Goal: Task Accomplishment & Management: Use online tool/utility

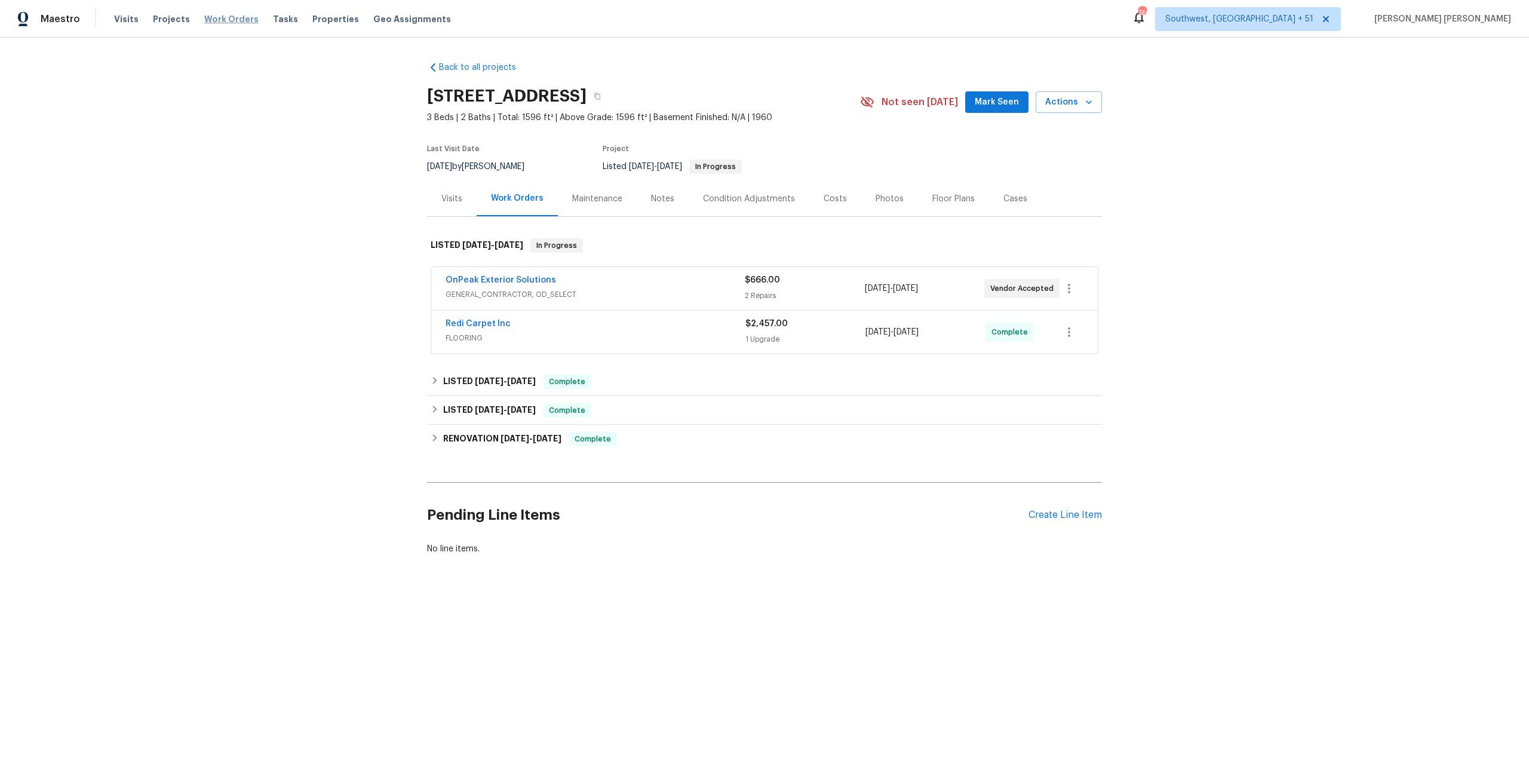
click at [216, 15] on span "Work Orders" at bounding box center [231, 19] width 54 height 12
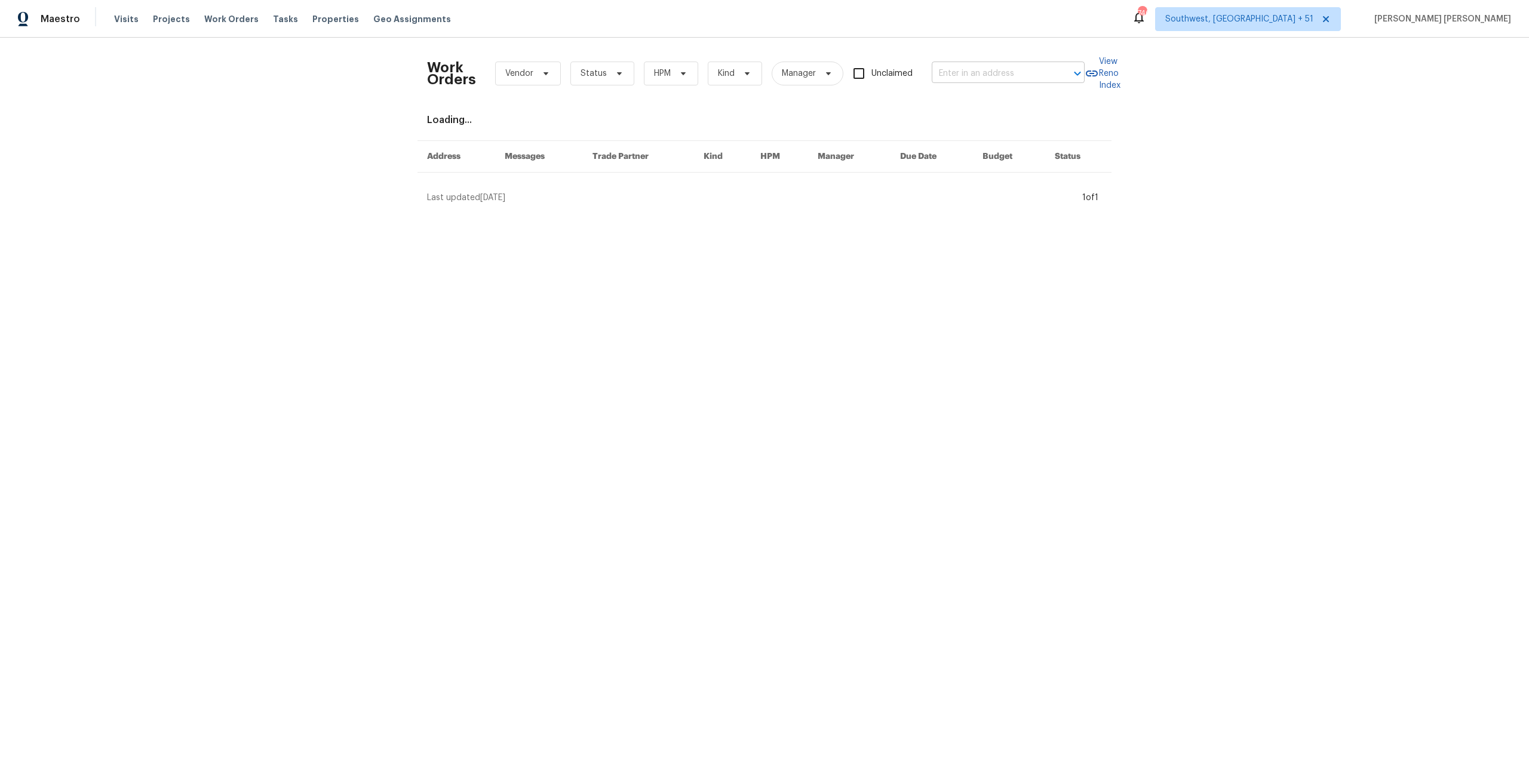
click at [961, 72] on input "text" at bounding box center [991, 74] width 119 height 19
paste input "[STREET_ADDRESS]"
type input "[STREET_ADDRESS]"
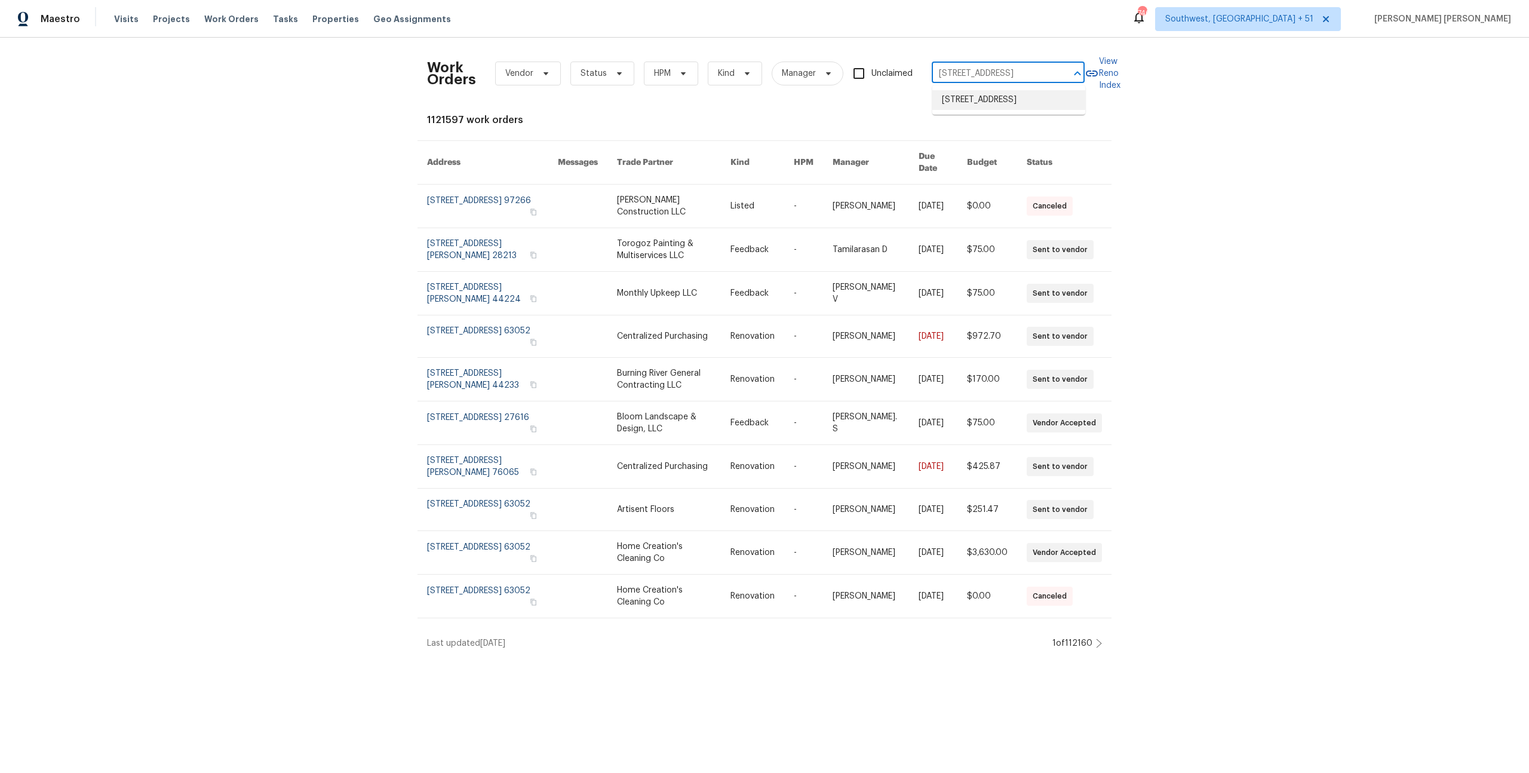
click at [964, 99] on li "[STREET_ADDRESS]" at bounding box center [1008, 100] width 153 height 20
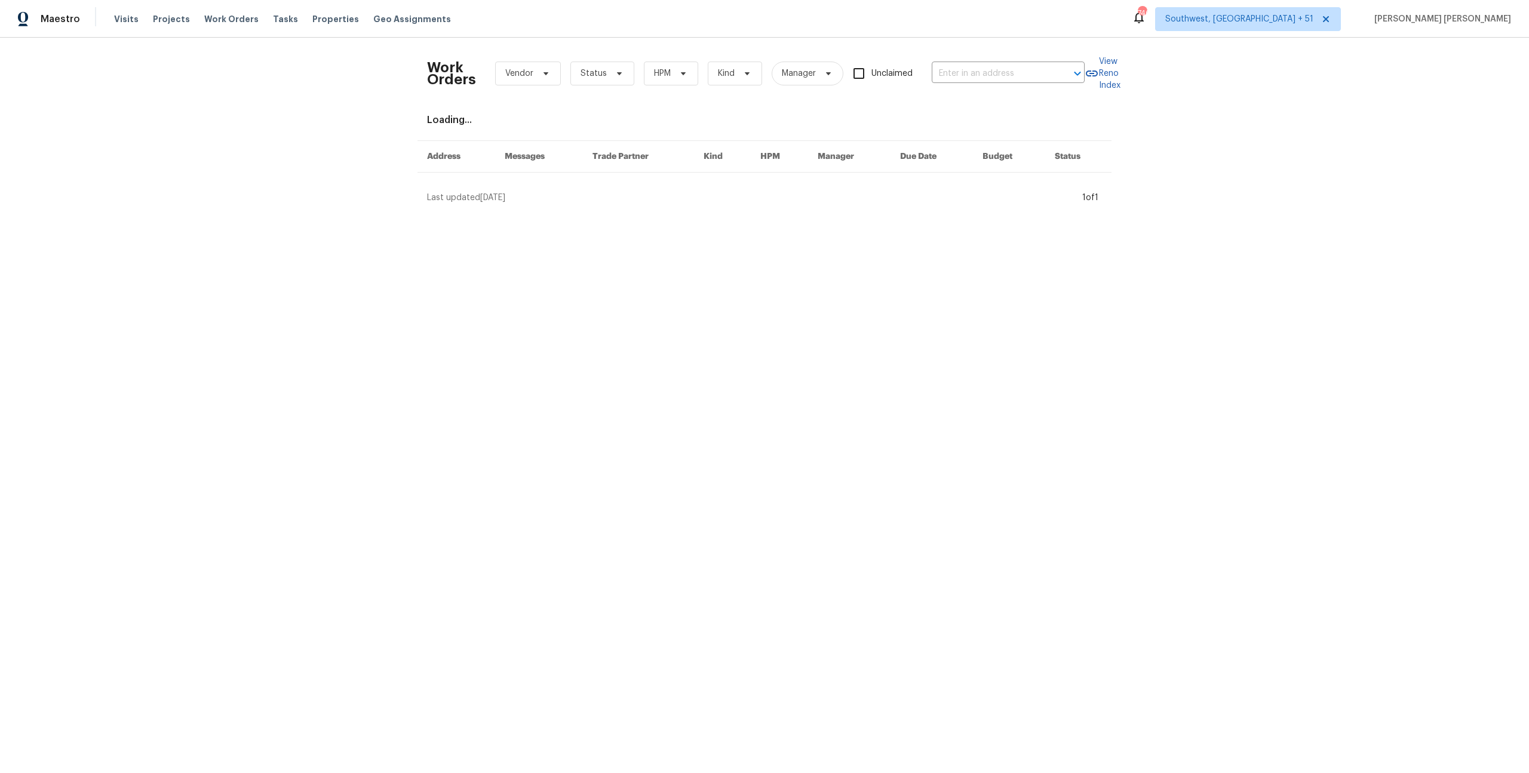
type input "[STREET_ADDRESS]"
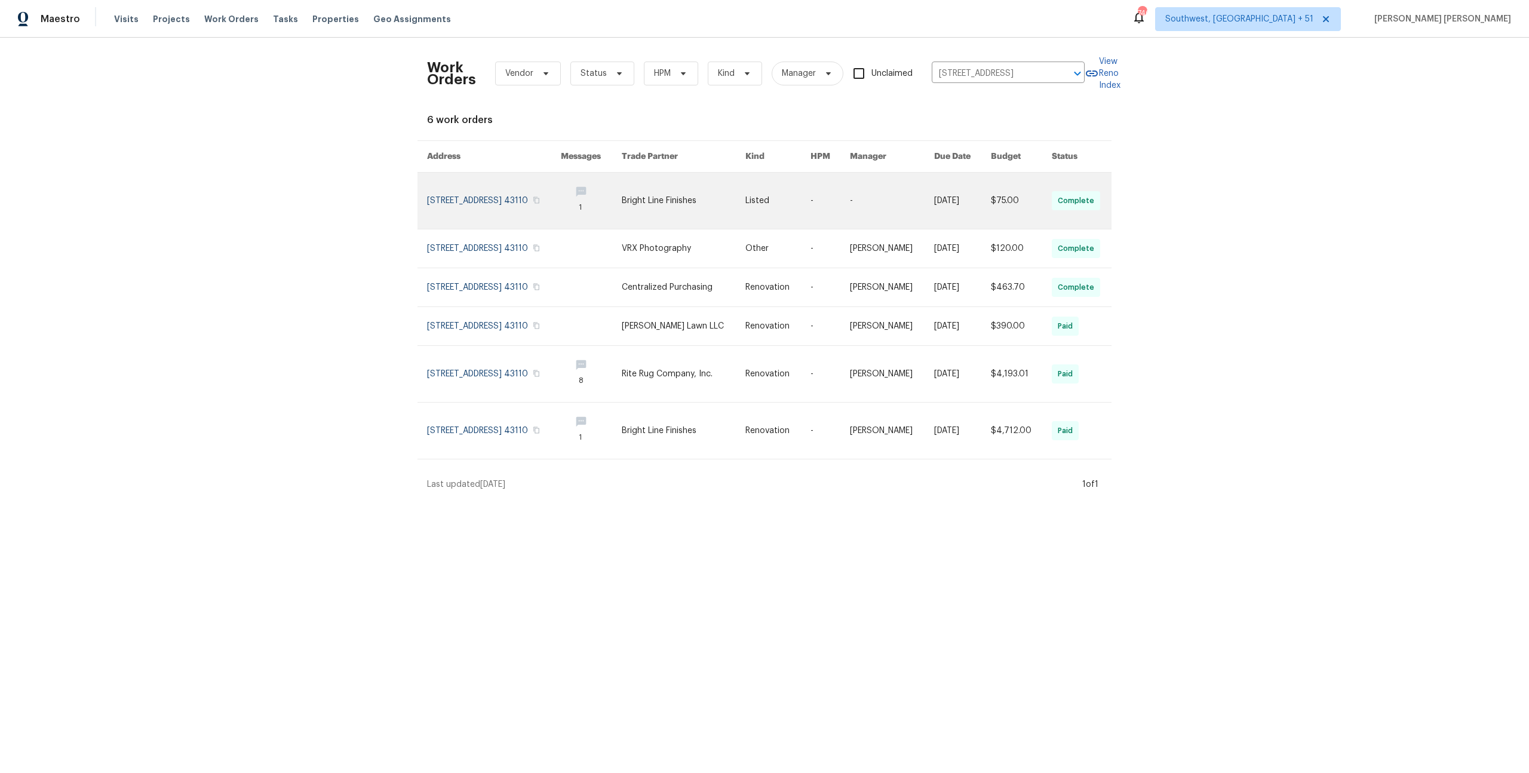
click at [978, 176] on link at bounding box center [962, 201] width 57 height 56
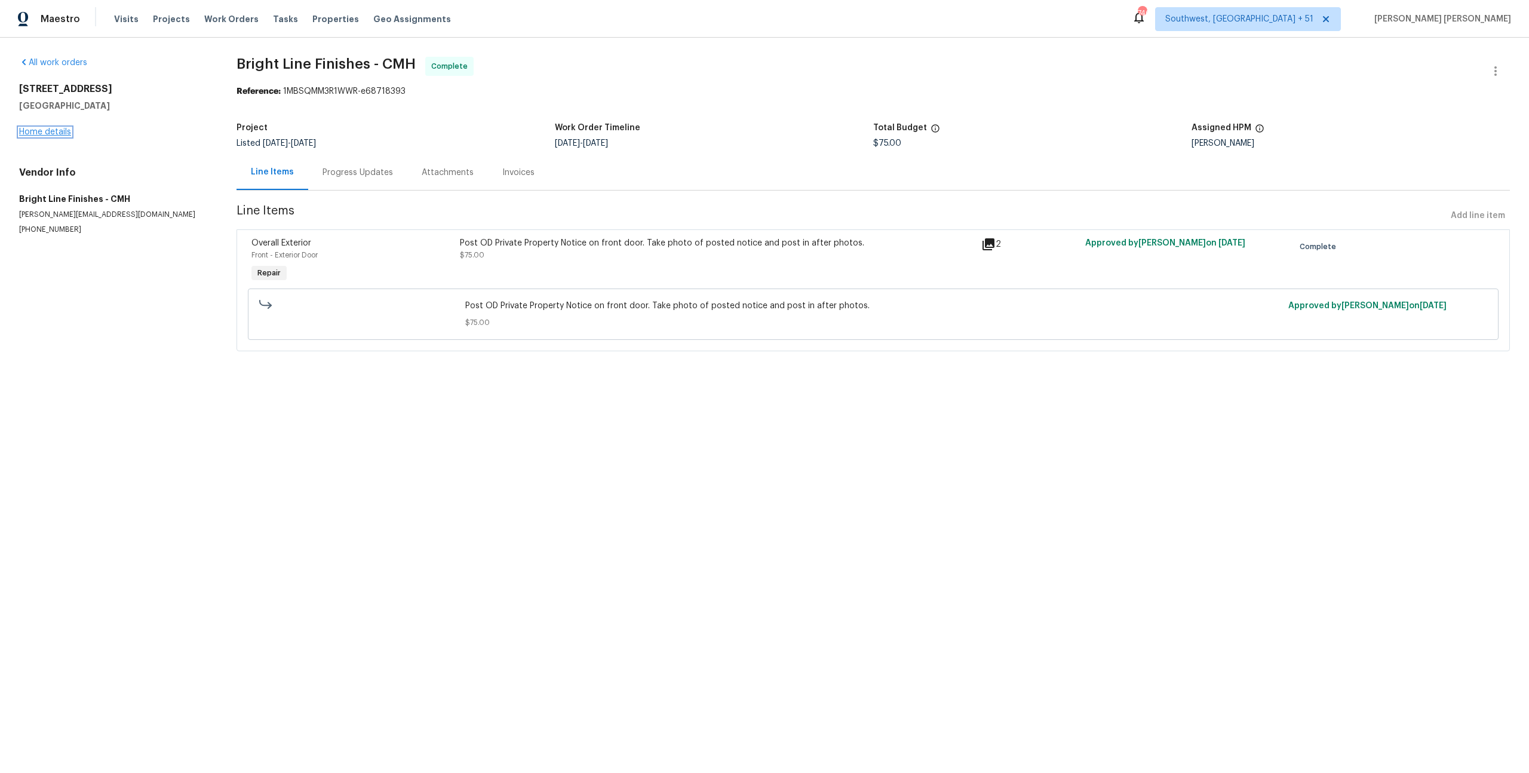
click at [44, 130] on link "Home details" at bounding box center [45, 132] width 52 height 8
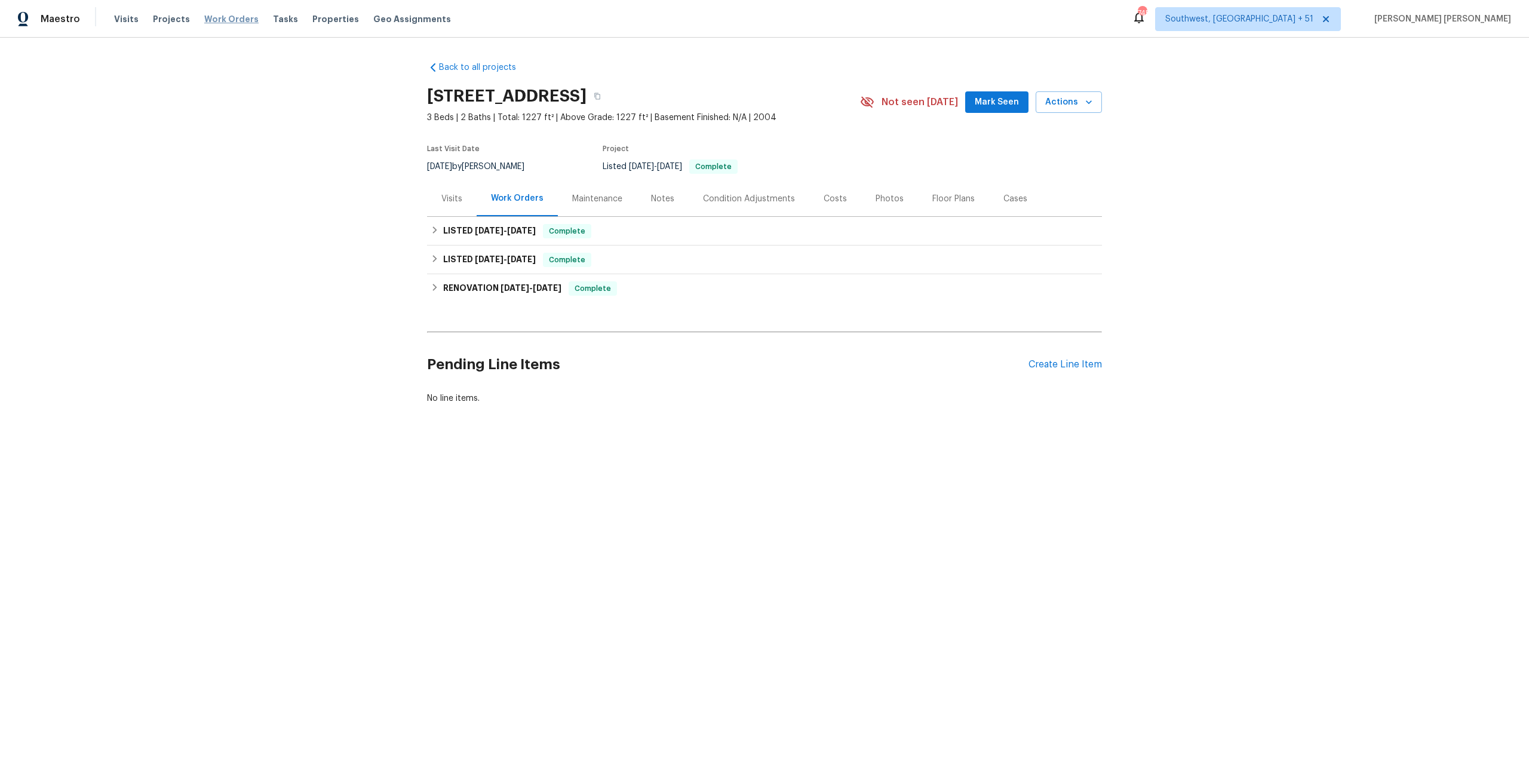
click at [231, 21] on span "Work Orders" at bounding box center [231, 19] width 54 height 12
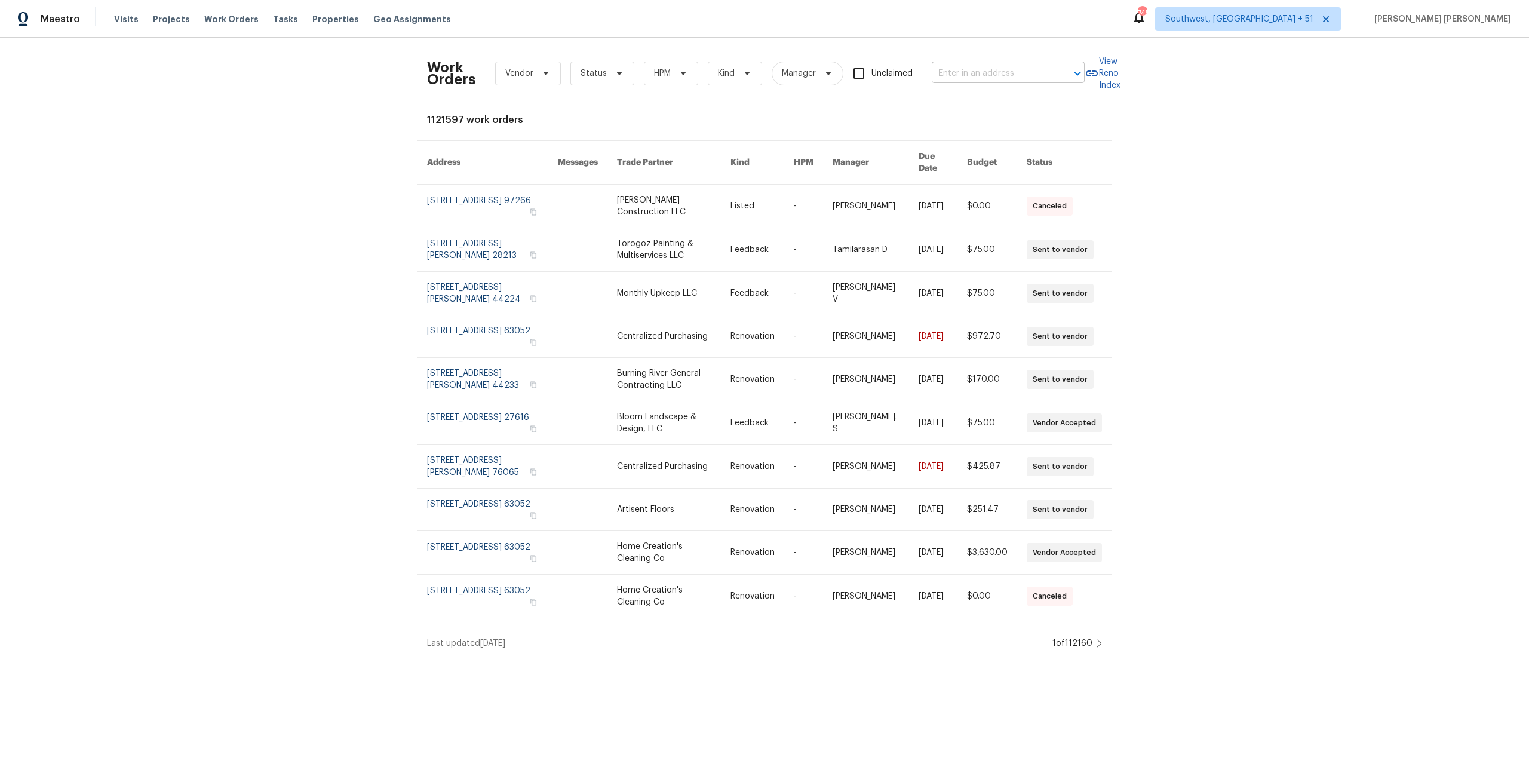
click at [1039, 68] on input "text" at bounding box center [991, 74] width 119 height 19
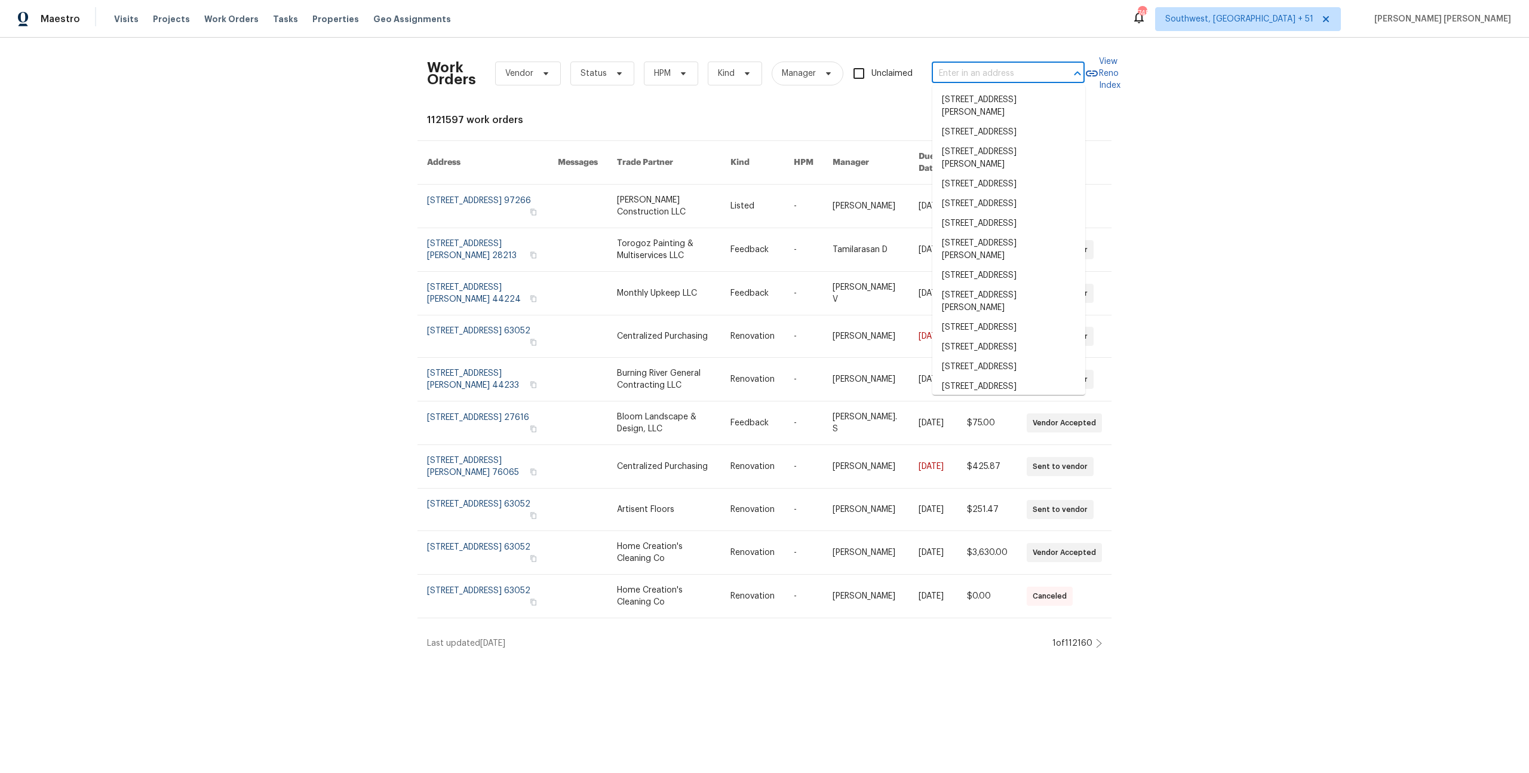
paste input "[STREET_ADDRESS]"
type input "[STREET_ADDRESS]"
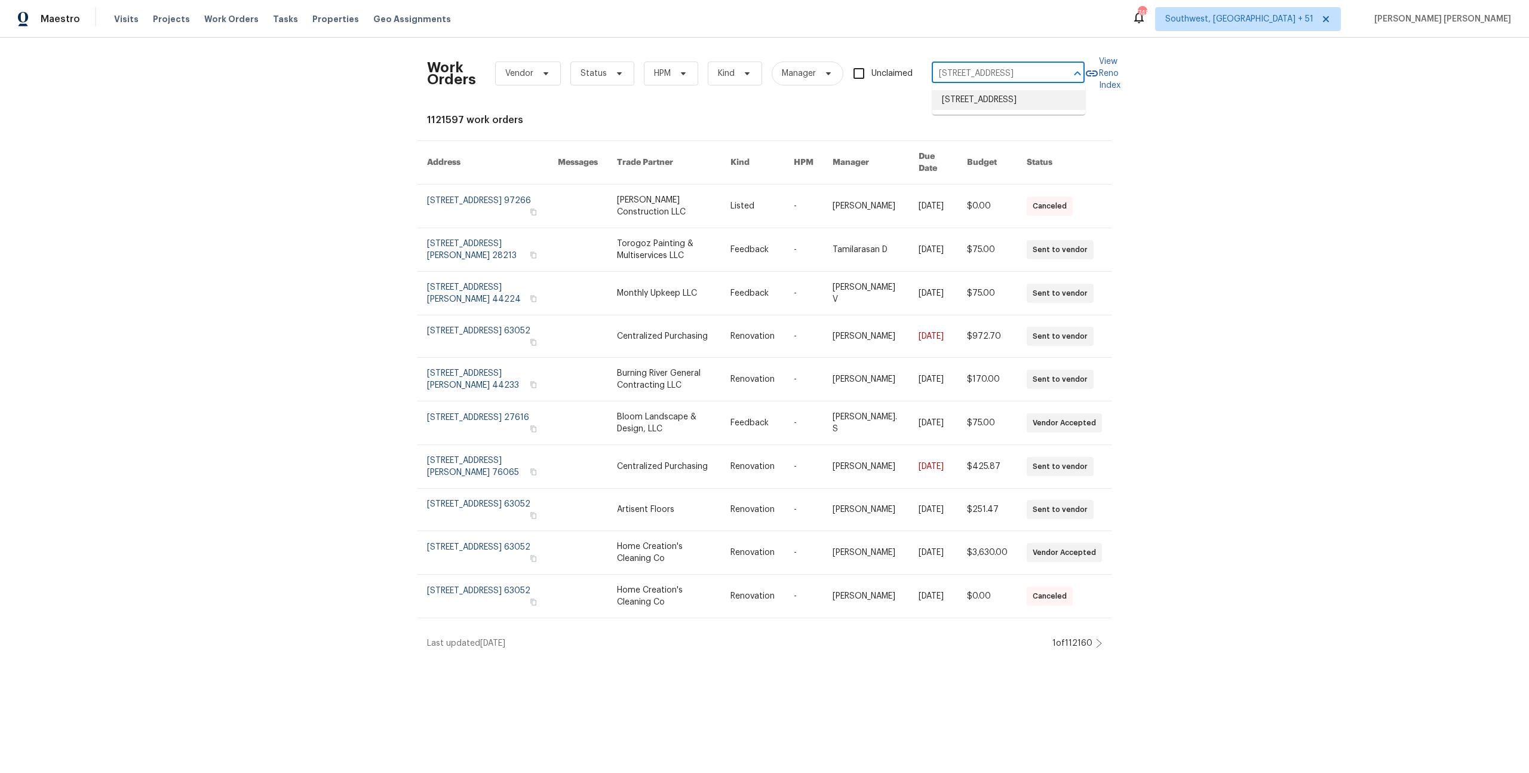
click at [1031, 110] on li "[STREET_ADDRESS]" at bounding box center [1008, 100] width 153 height 20
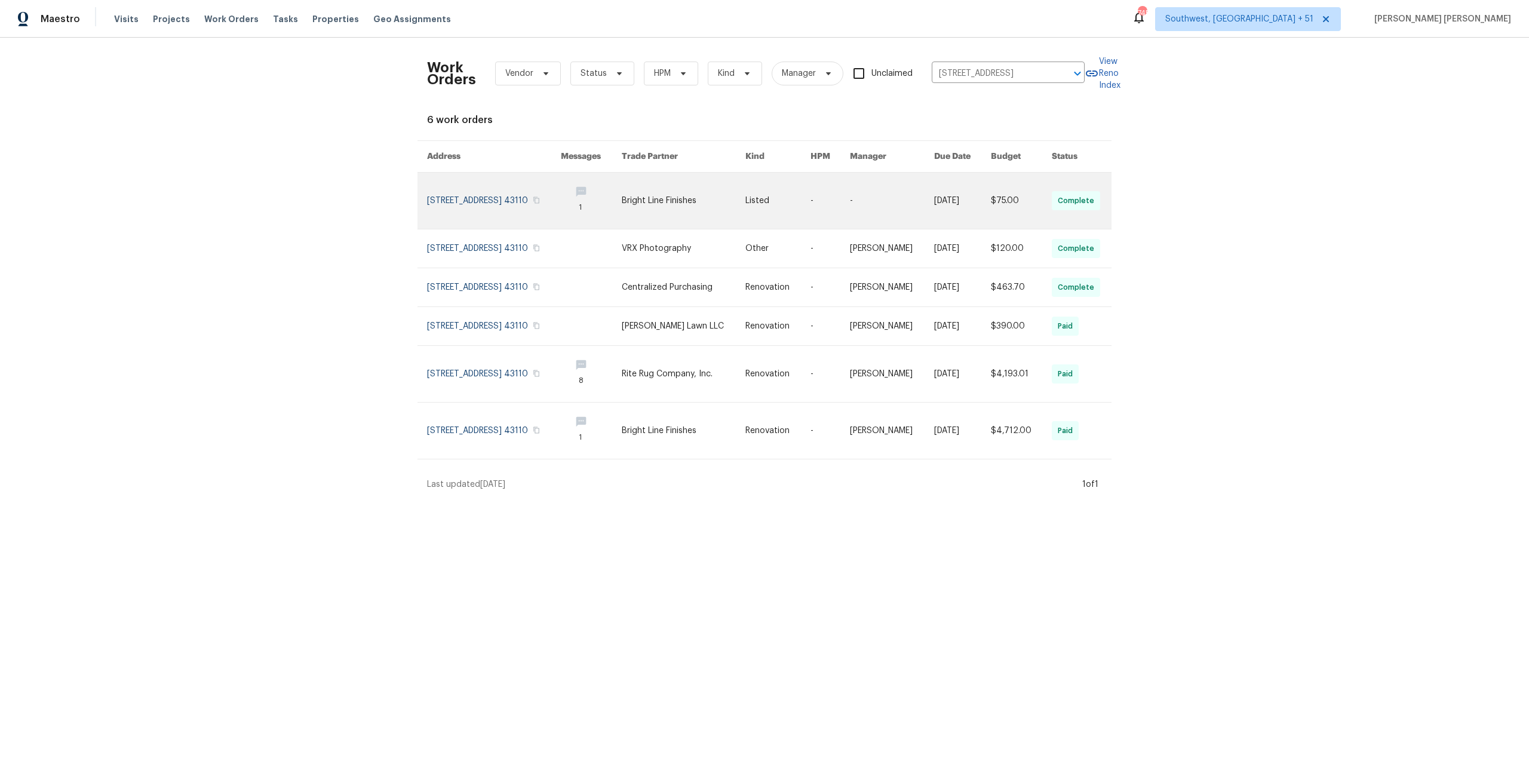
click at [958, 195] on link at bounding box center [962, 201] width 57 height 56
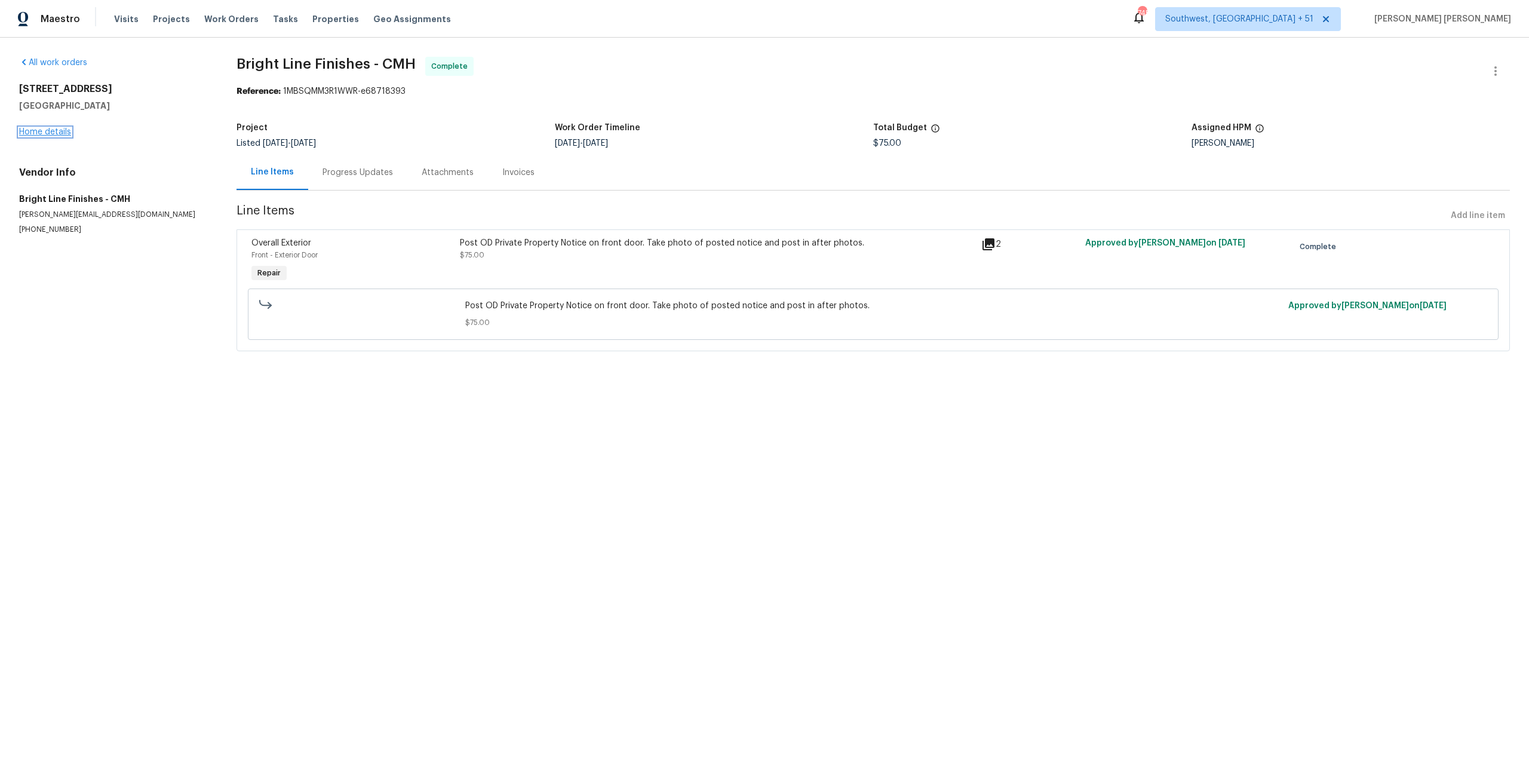
click at [51, 131] on link "Home details" at bounding box center [45, 132] width 52 height 8
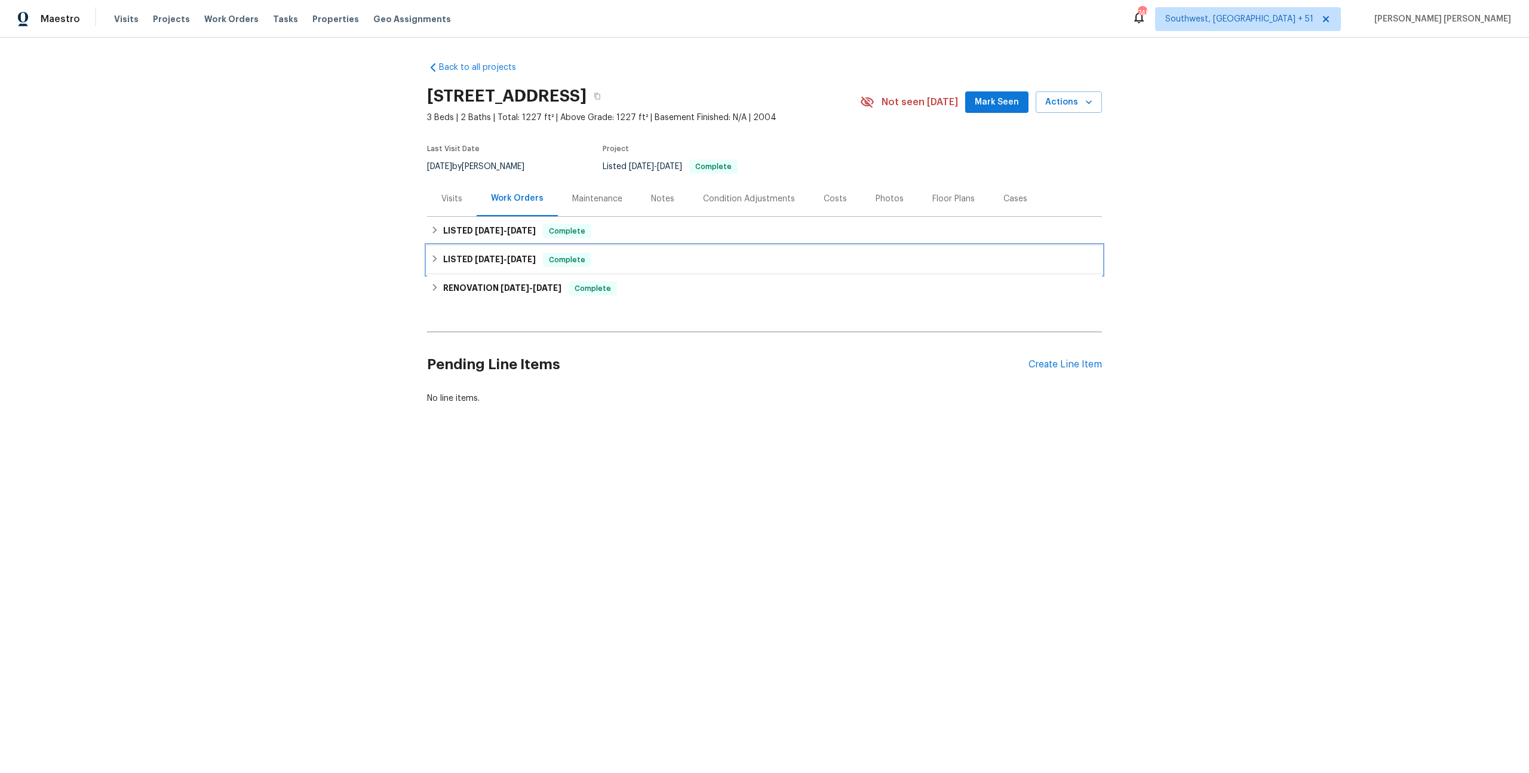
click at [497, 263] on span "[DATE]" at bounding box center [489, 259] width 29 height 8
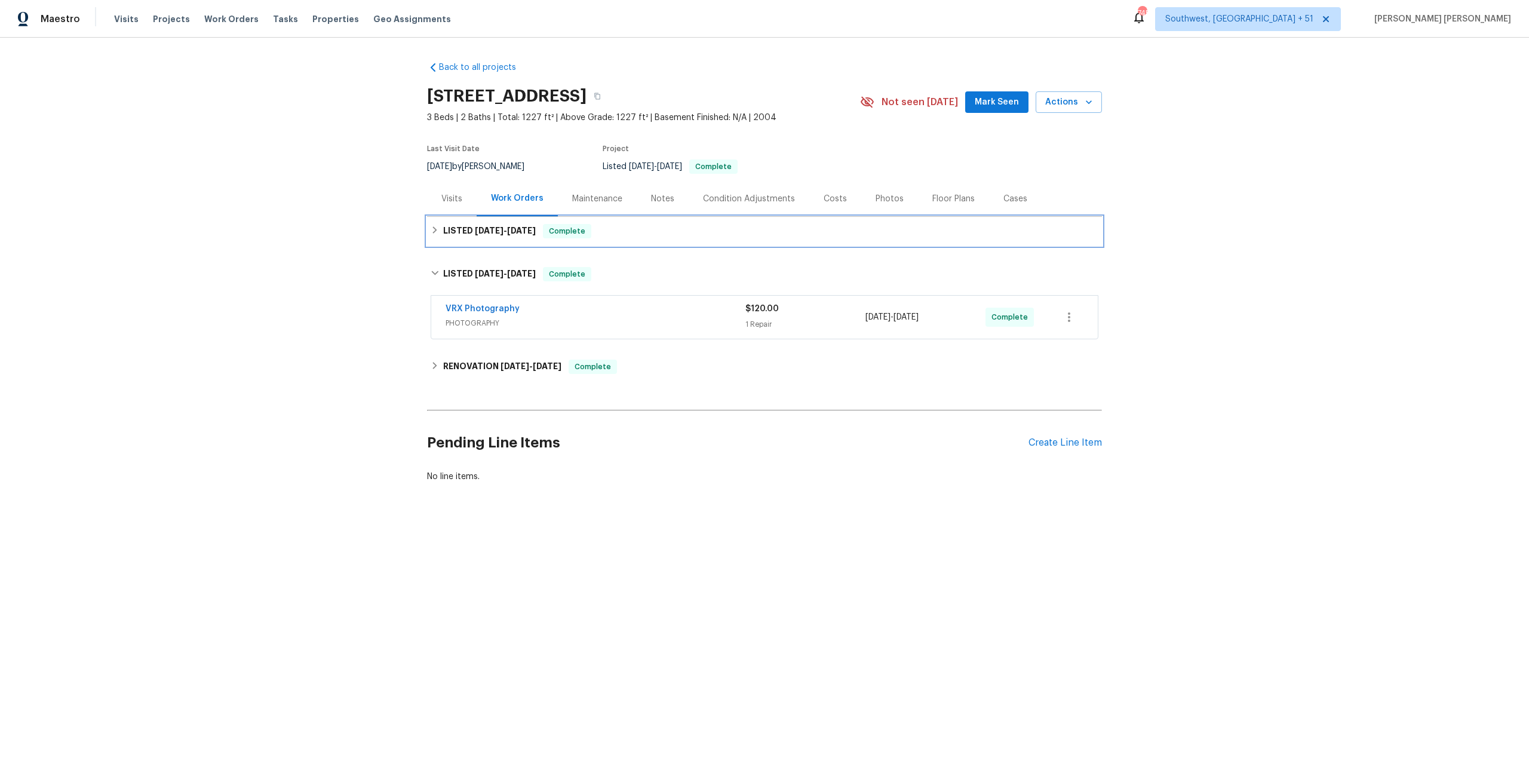
click at [582, 234] on span "Complete" at bounding box center [567, 231] width 46 height 12
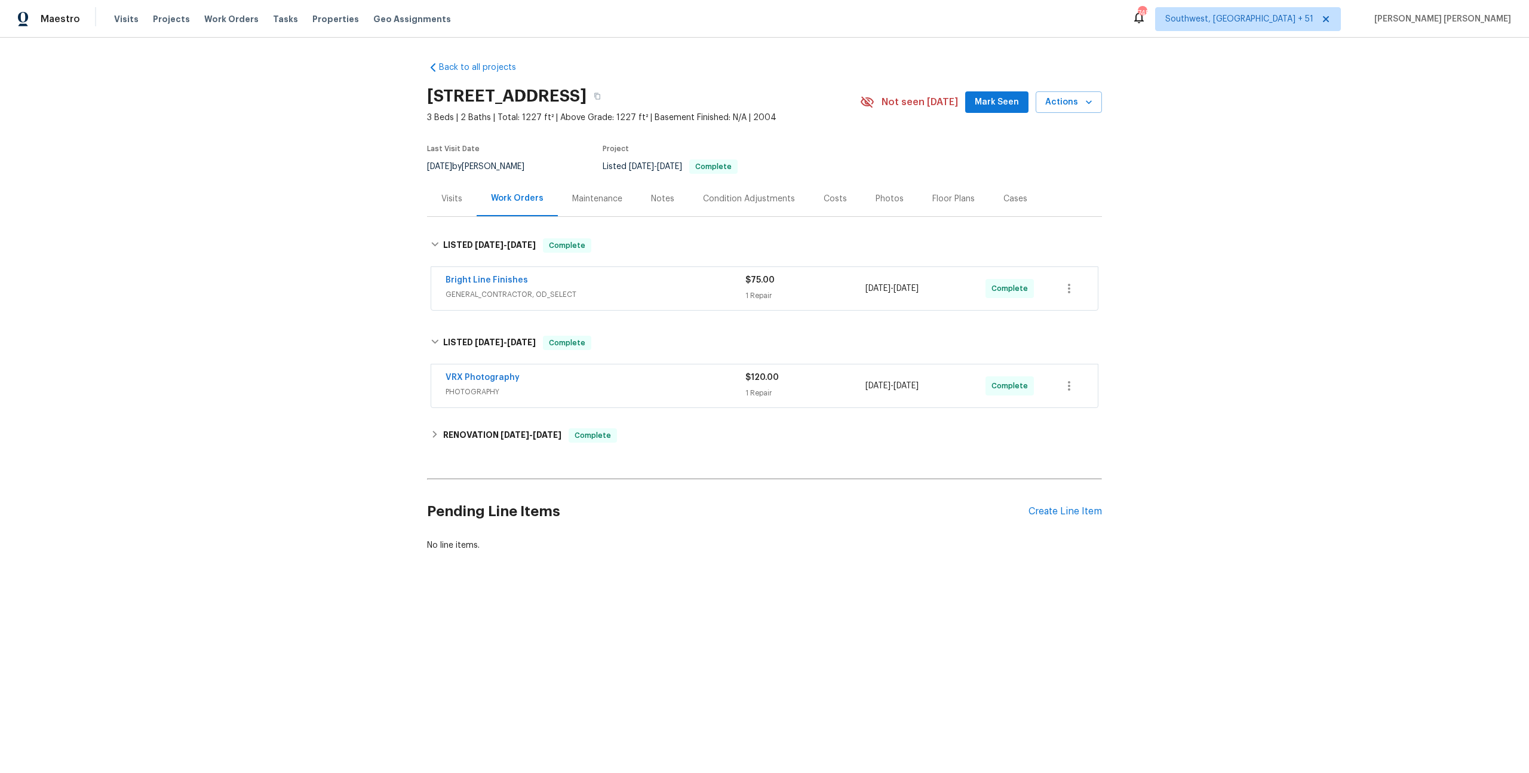
click at [641, 286] on div "Bright Line Finishes" at bounding box center [596, 281] width 300 height 14
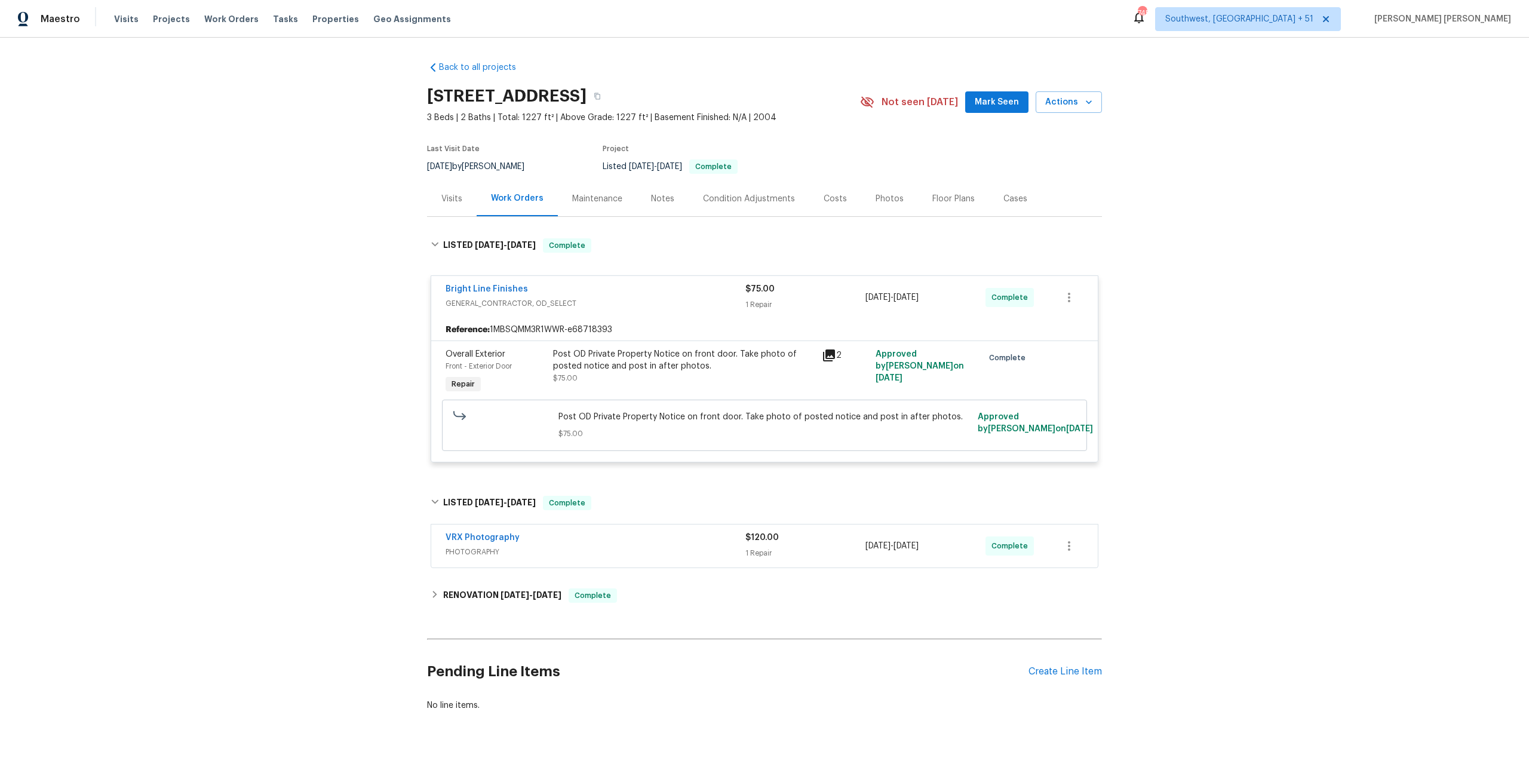
click at [676, 546] on div "VRX Photography" at bounding box center [596, 539] width 300 height 14
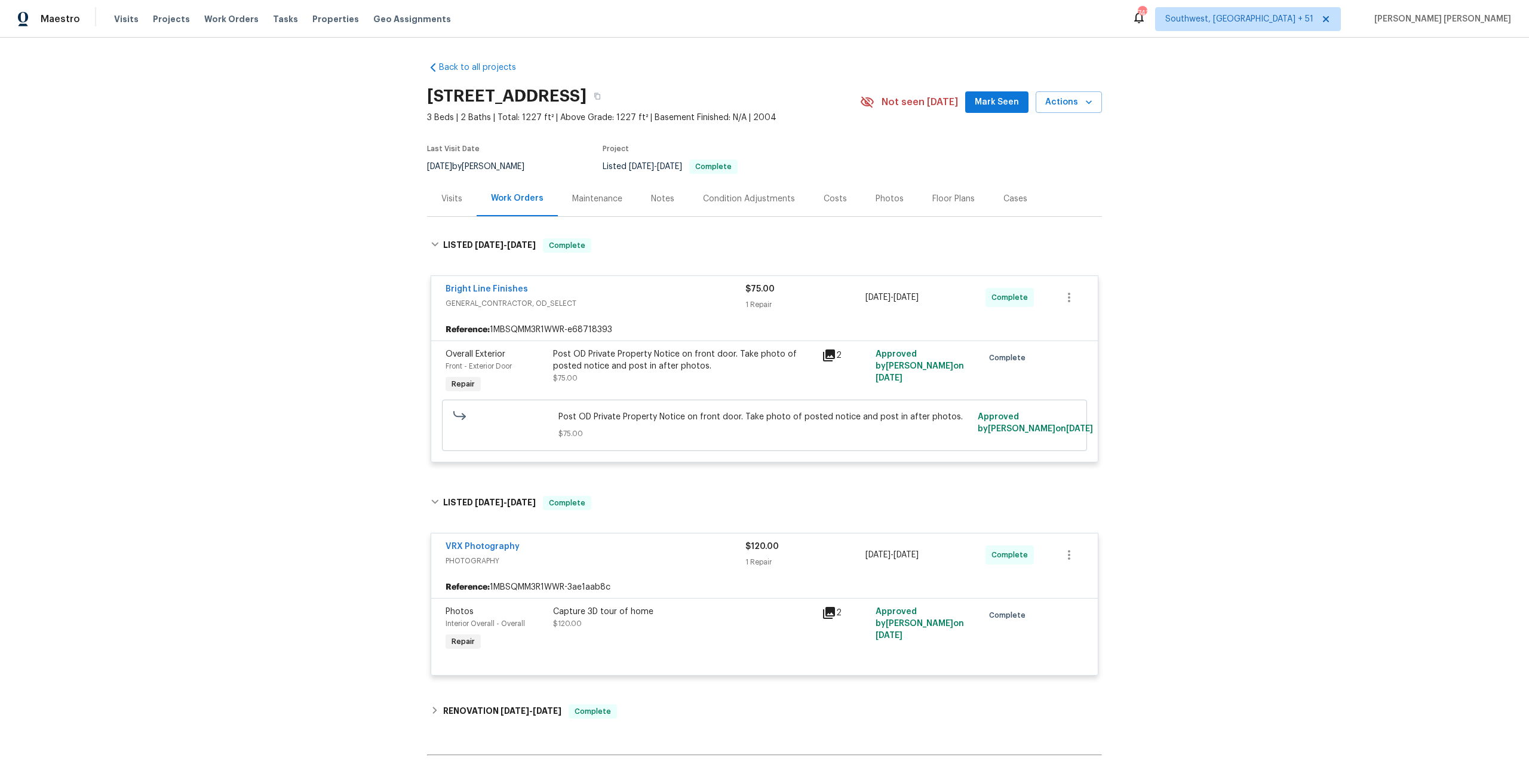
scroll to position [3, 0]
